Goal: Information Seeking & Learning: Learn about a topic

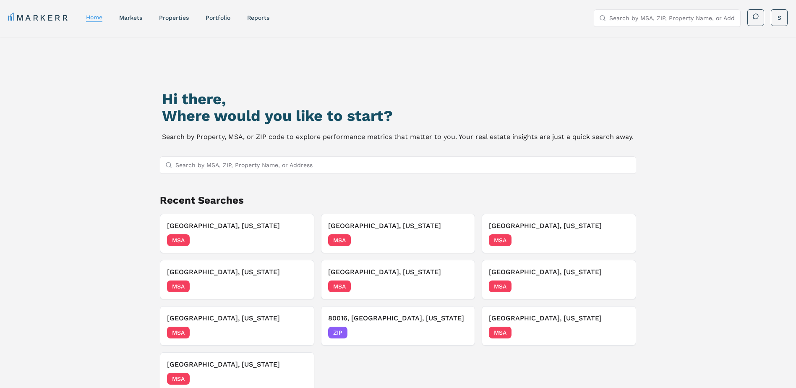
click at [281, 164] on input "Search by MSA, ZIP, Property Name, or Address" at bounding box center [403, 164] width 456 height 17
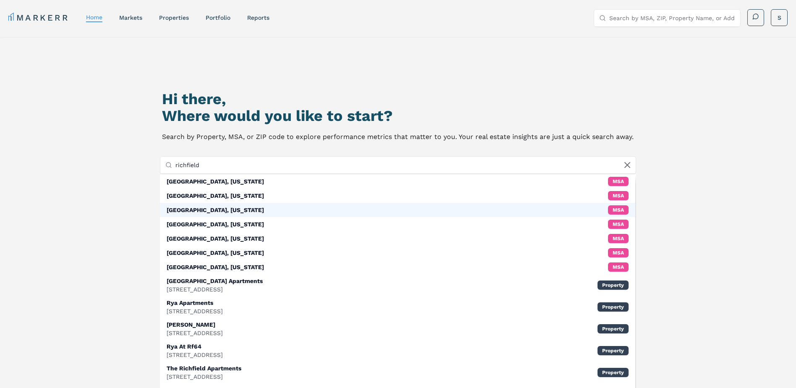
type input "richfield"
click at [247, 206] on div "[GEOGRAPHIC_DATA], [US_STATE] MSA" at bounding box center [398, 210] width 476 height 14
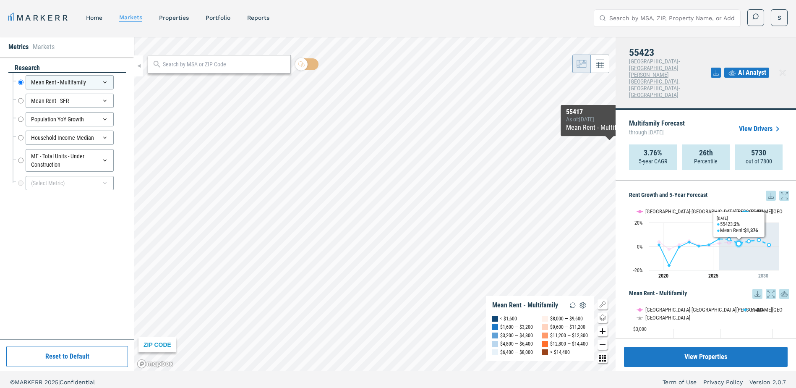
click at [737, 230] on icon "Interactive chart" at bounding box center [749, 245] width 60 height 47
click at [781, 190] on icon at bounding box center [784, 195] width 10 height 10
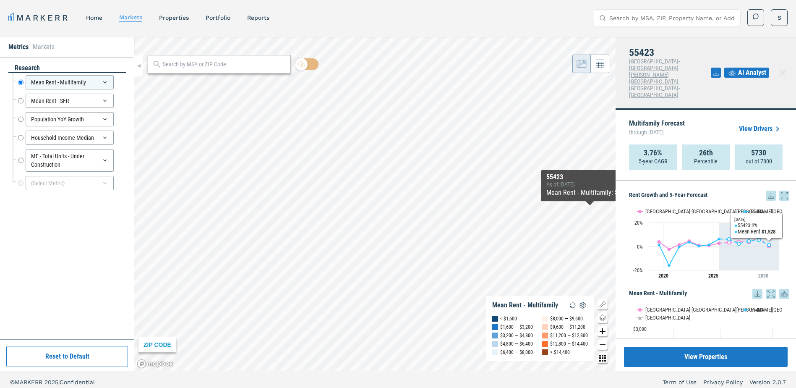
click at [781, 192] on icon at bounding box center [784, 195] width 6 height 6
